Goal: Feedback & Contribution: Submit feedback/report problem

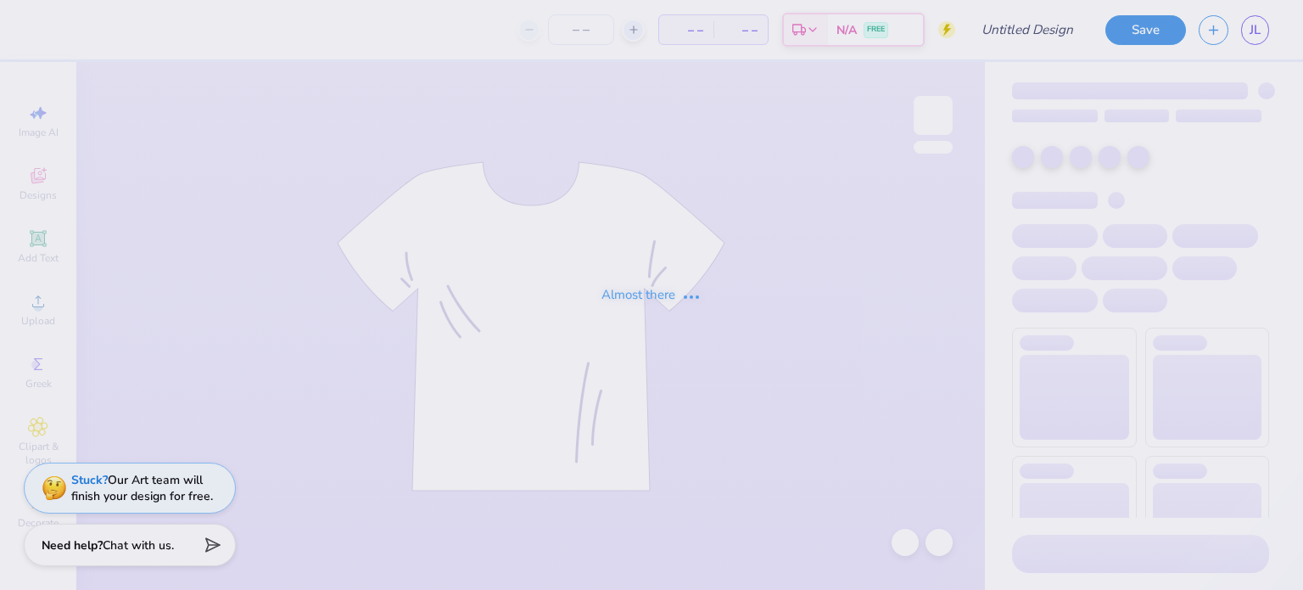
type input "Pineapple"
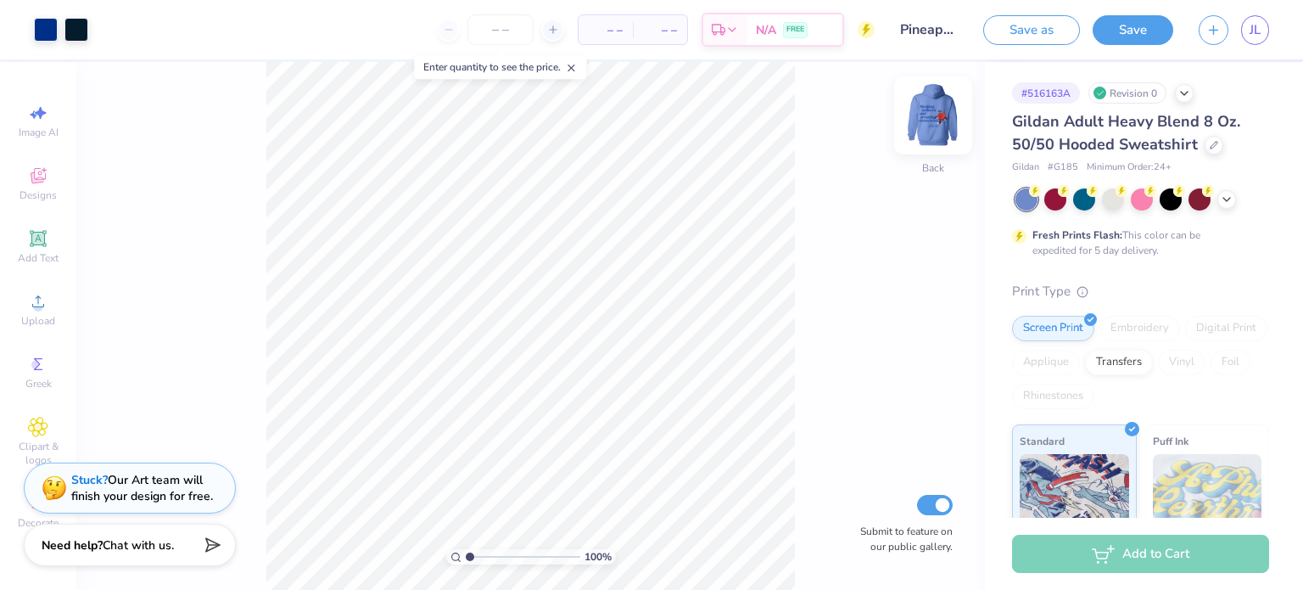
click at [939, 110] on img at bounding box center [933, 115] width 68 height 68
click at [149, 485] on div "Stuck? Our Art team will finish your design for free." at bounding box center [142, 485] width 142 height 32
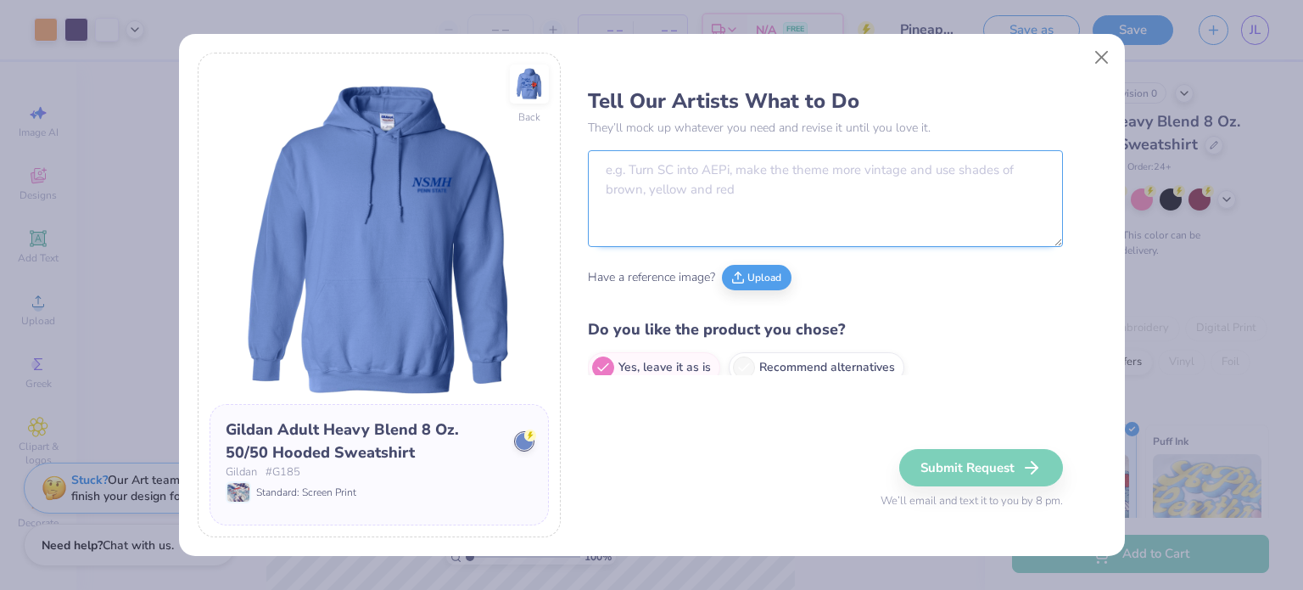
click at [718, 198] on textarea at bounding box center [825, 198] width 475 height 97
paste textarea "Please replace the heart character in my design with this pineapple character i…"
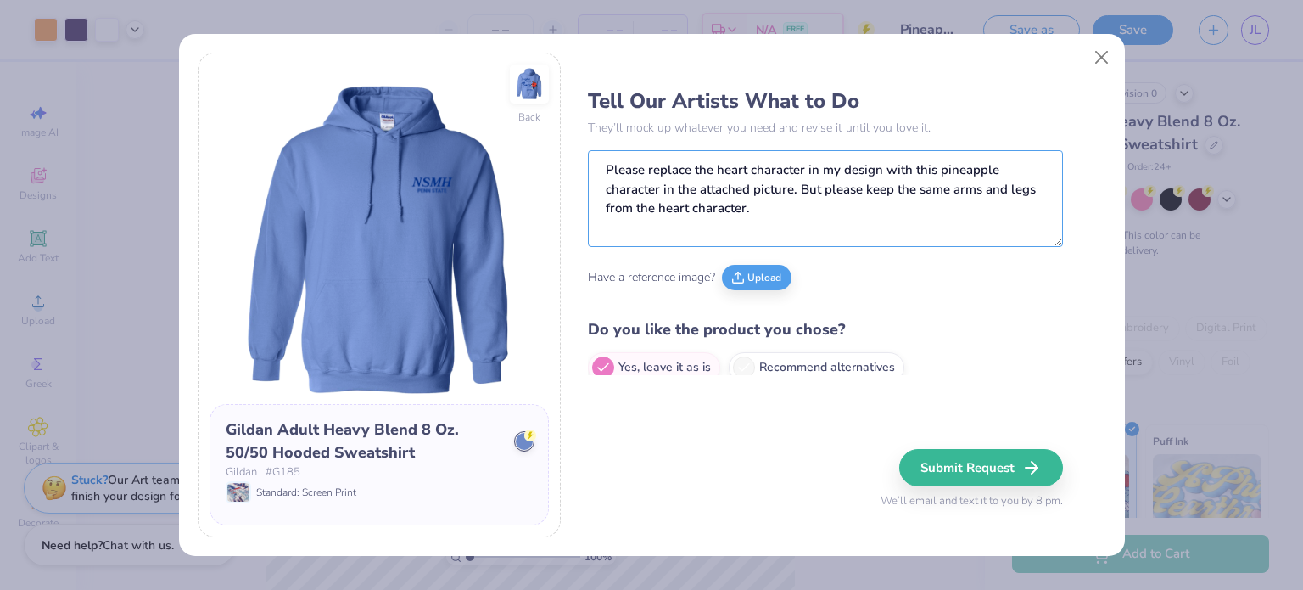
type textarea "Please replace the heart character in my design with this pineapple character i…"
click at [752, 281] on button "Upload" at bounding box center [757, 274] width 70 height 25
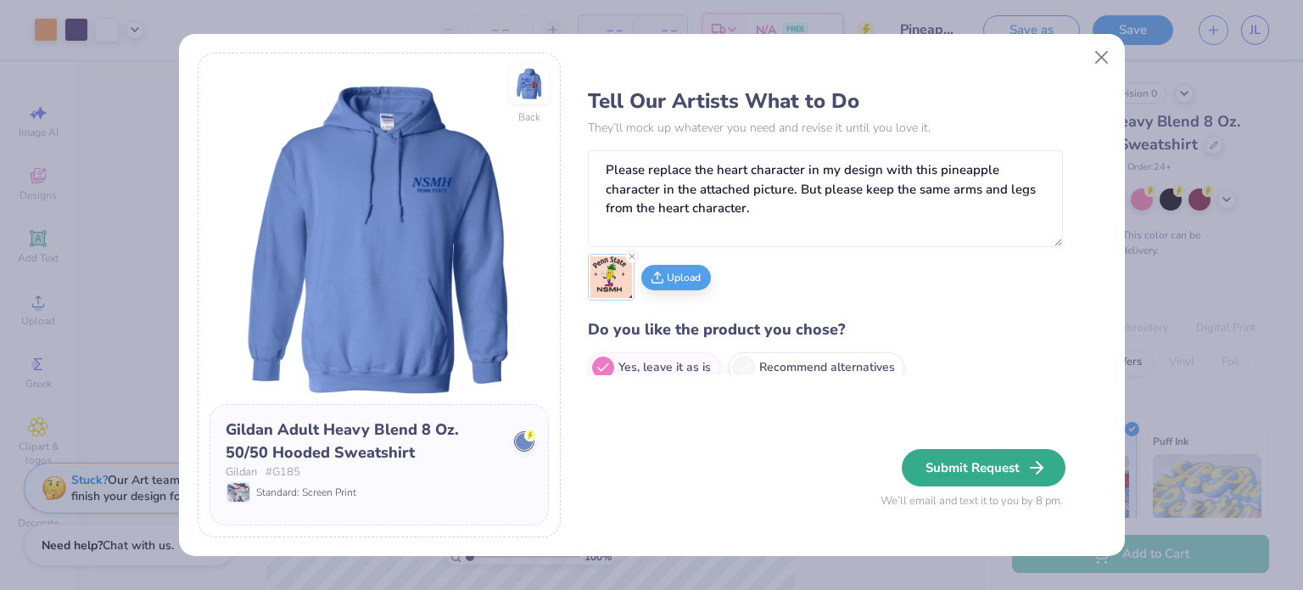
click at [945, 467] on button "Submit Request" at bounding box center [984, 467] width 164 height 37
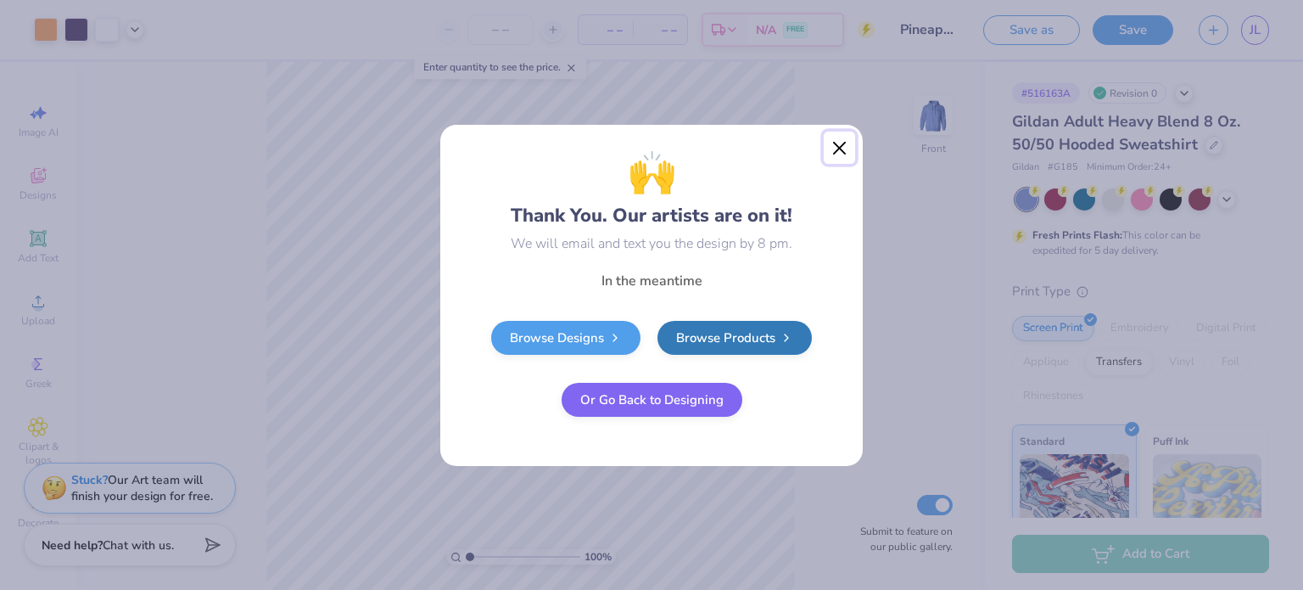
click at [836, 147] on button "Close" at bounding box center [840, 147] width 32 height 32
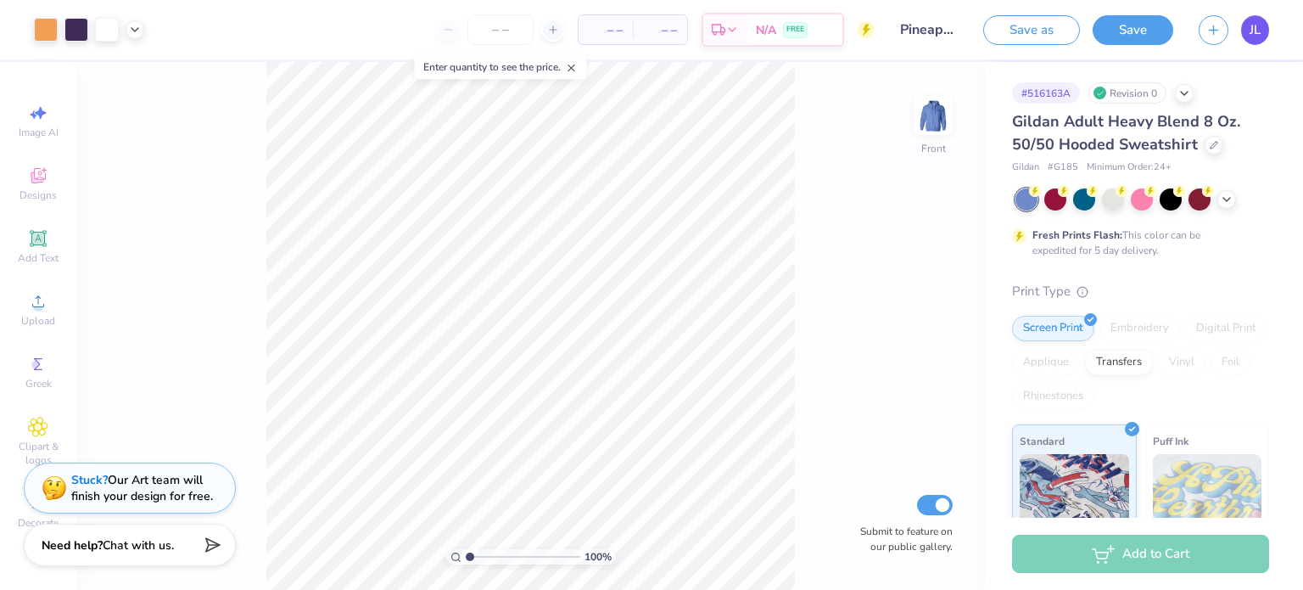
click at [1265, 33] on link "JL" at bounding box center [1255, 30] width 28 height 30
